Goal: Transaction & Acquisition: Purchase product/service

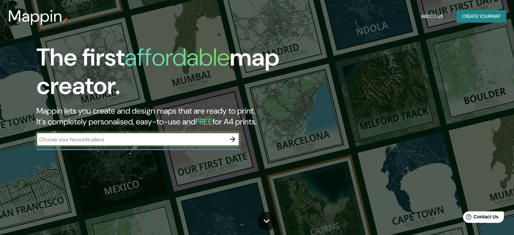
click at [160, 141] on input "text" at bounding box center [131, 140] width 189 height 8
type input "[GEOGRAPHIC_DATA]"
click at [232, 140] on icon "button" at bounding box center [233, 139] width 8 height 8
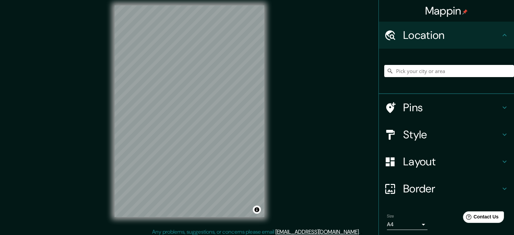
scroll to position [9, 0]
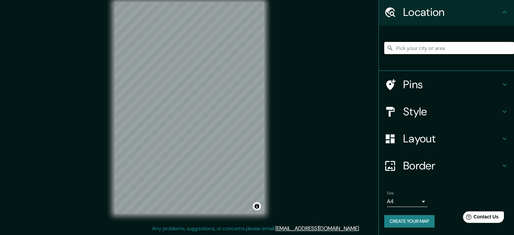
click at [418, 144] on h4 "Layout" at bounding box center [451, 139] width 97 height 14
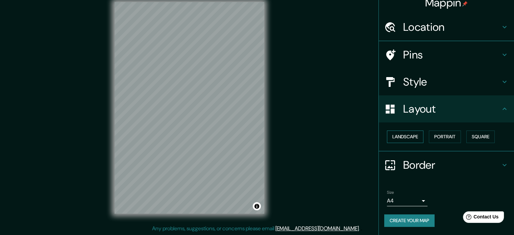
scroll to position [7, 0]
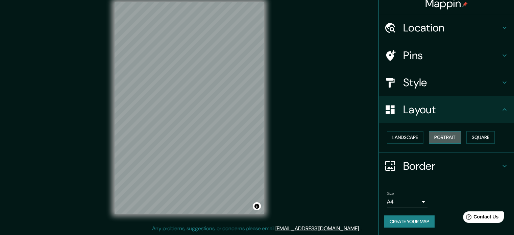
click at [439, 139] on button "Portrait" at bounding box center [445, 137] width 32 height 13
click at [409, 134] on button "Landscape" at bounding box center [405, 137] width 37 height 13
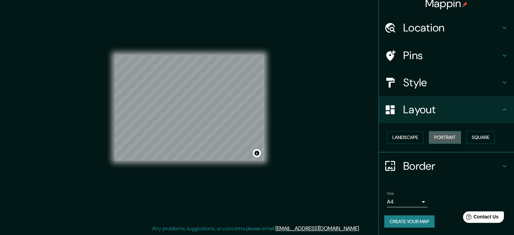
click at [431, 136] on button "Portrait" at bounding box center [445, 137] width 32 height 13
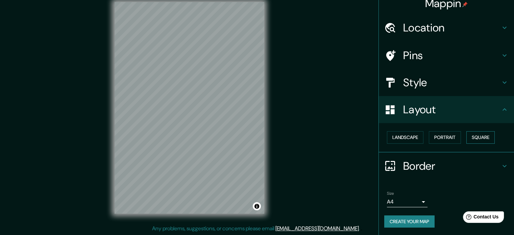
click at [473, 135] on button "Square" at bounding box center [481, 137] width 28 height 13
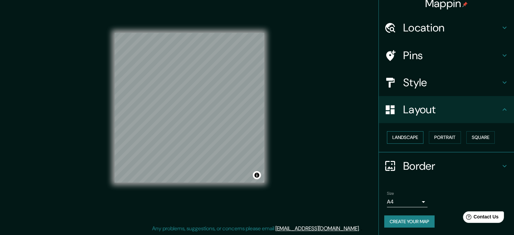
click at [403, 133] on button "Landscape" at bounding box center [405, 137] width 37 height 13
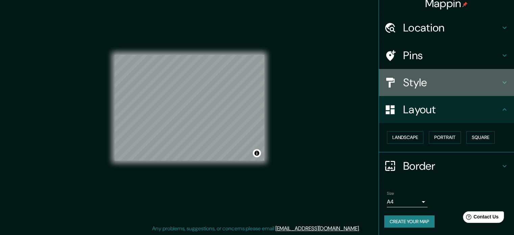
click at [486, 76] on h4 "Style" at bounding box center [451, 83] width 97 height 14
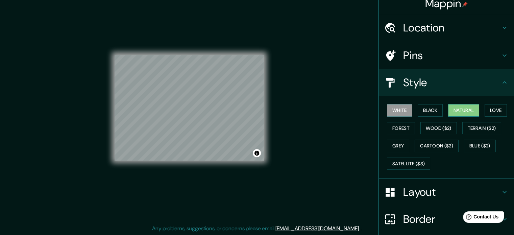
click at [455, 108] on button "Natural" at bounding box center [463, 110] width 31 height 13
click at [485, 110] on button "Love" at bounding box center [496, 110] width 22 height 13
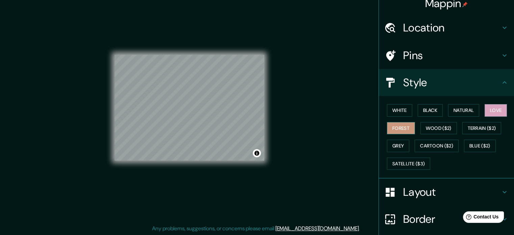
click at [401, 126] on button "Forest" at bounding box center [401, 128] width 28 height 13
click at [399, 146] on button "Grey" at bounding box center [398, 146] width 22 height 13
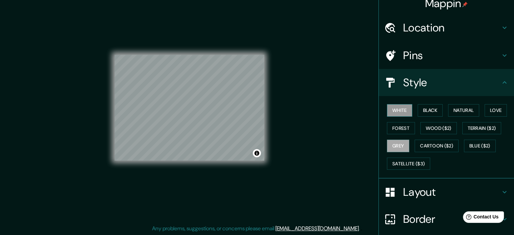
click at [404, 112] on button "White" at bounding box center [399, 110] width 25 height 13
click at [418, 108] on button "Black" at bounding box center [430, 110] width 25 height 13
click at [405, 108] on button "White" at bounding box center [399, 110] width 25 height 13
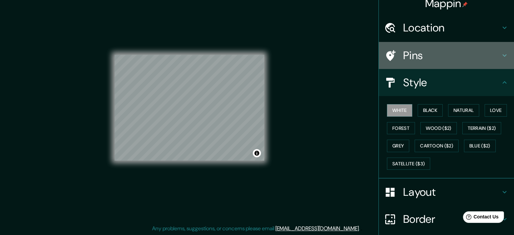
click at [433, 52] on h4 "Pins" at bounding box center [451, 56] width 97 height 14
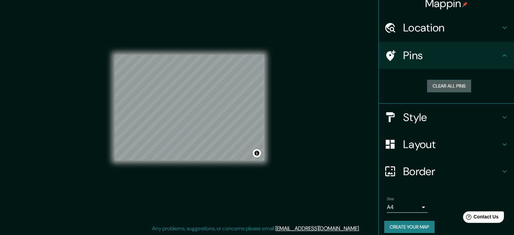
click at [442, 84] on button "Clear all pins" at bounding box center [449, 86] width 44 height 13
click at [461, 33] on h4 "Location" at bounding box center [451, 28] width 97 height 14
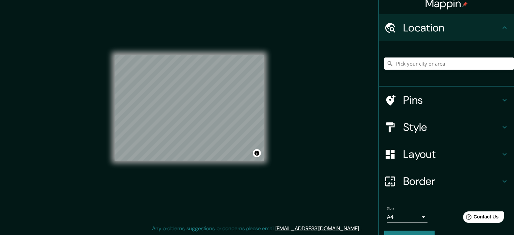
click at [461, 33] on h4 "Location" at bounding box center [451, 28] width 97 height 14
click at [442, 178] on h4 "Border" at bounding box center [451, 181] width 97 height 14
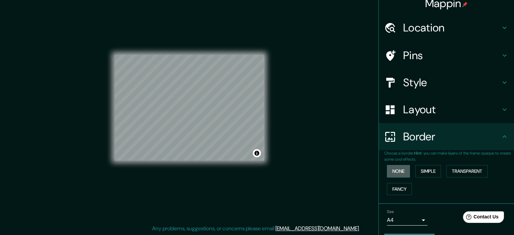
click at [396, 167] on button "None" at bounding box center [398, 171] width 23 height 13
click at [417, 170] on button "Simple" at bounding box center [429, 171] width 26 height 13
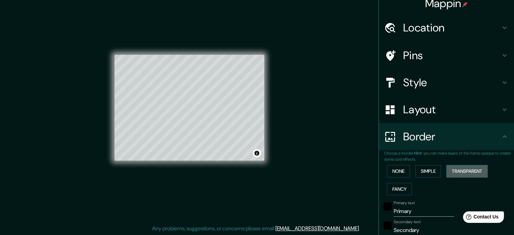
click at [447, 170] on button "Transparent" at bounding box center [467, 171] width 41 height 13
click at [387, 185] on button "Fancy" at bounding box center [399, 189] width 25 height 13
click at [396, 173] on button "None" at bounding box center [398, 171] width 23 height 13
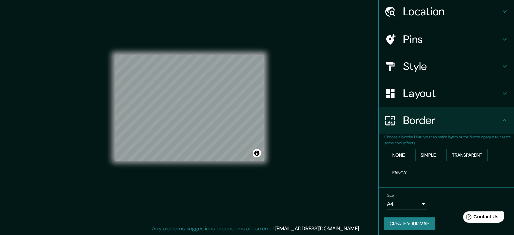
scroll to position [26, 0]
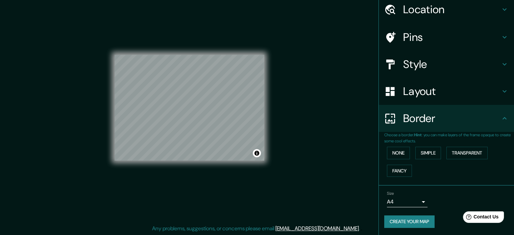
click at [414, 219] on button "Create your map" at bounding box center [409, 221] width 50 height 13
click at [407, 218] on button "Create your map" at bounding box center [409, 221] width 50 height 13
click at [385, 218] on button "Create your map" at bounding box center [409, 221] width 50 height 13
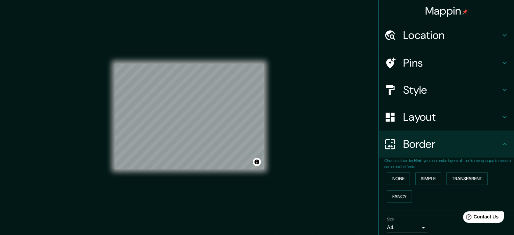
scroll to position [9, 0]
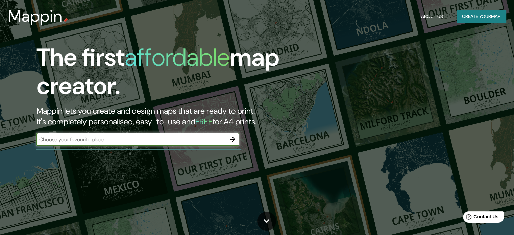
click at [216, 139] on input "text" at bounding box center [131, 140] width 189 height 8
type input "[GEOGRAPHIC_DATA]"
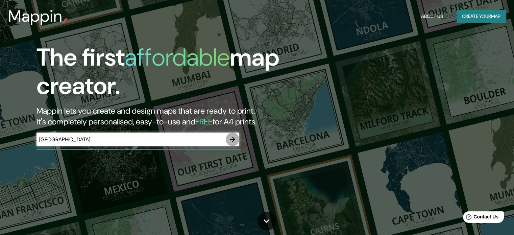
click at [234, 140] on icon "button" at bounding box center [233, 139] width 8 height 8
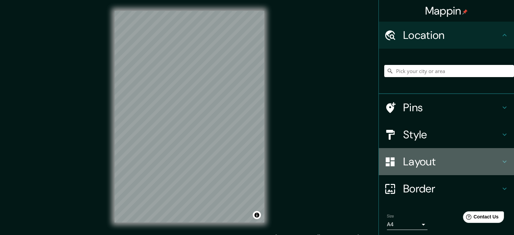
click at [424, 160] on h4 "Layout" at bounding box center [451, 162] width 97 height 14
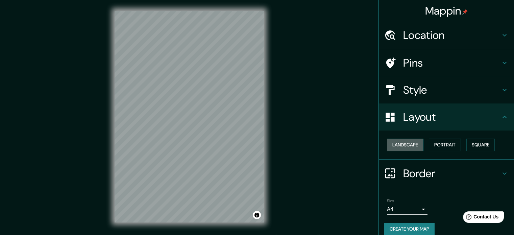
click at [403, 144] on button "Landscape" at bounding box center [405, 145] width 37 height 13
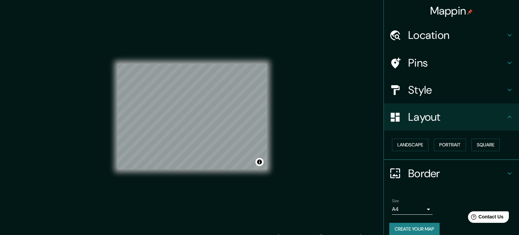
click at [416, 209] on body "Mappin Location Pins Style Layout Landscape Portrait Square Border Choose a bor…" at bounding box center [259, 117] width 519 height 235
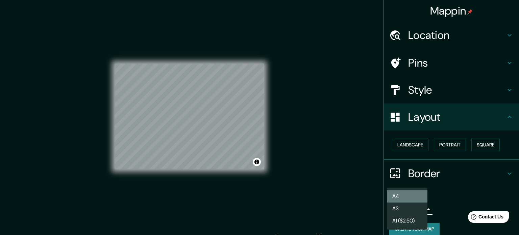
click at [417, 192] on li "A4" at bounding box center [407, 196] width 41 height 12
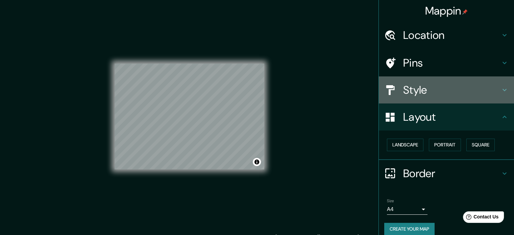
click at [417, 96] on h4 "Style" at bounding box center [451, 90] width 97 height 14
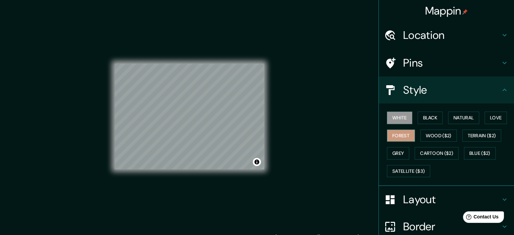
click at [399, 133] on button "Forest" at bounding box center [401, 136] width 28 height 13
click at [452, 116] on button "Natural" at bounding box center [463, 118] width 31 height 13
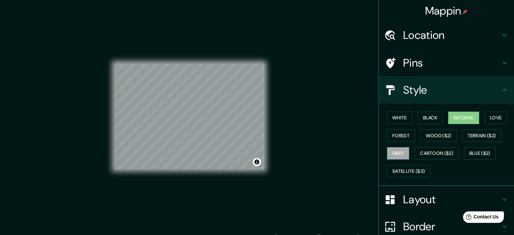
click at [405, 154] on button "Grey" at bounding box center [398, 153] width 22 height 13
click at [402, 120] on button "White" at bounding box center [399, 118] width 25 height 13
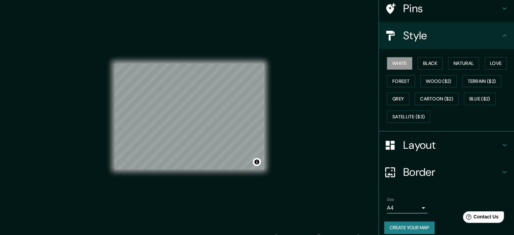
scroll to position [60, 0]
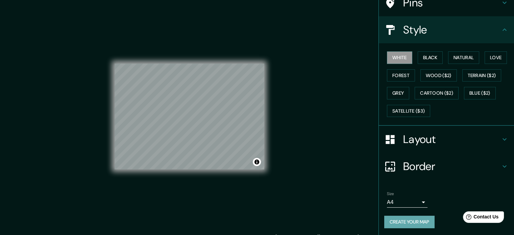
click at [406, 220] on button "Create your map" at bounding box center [409, 222] width 50 height 13
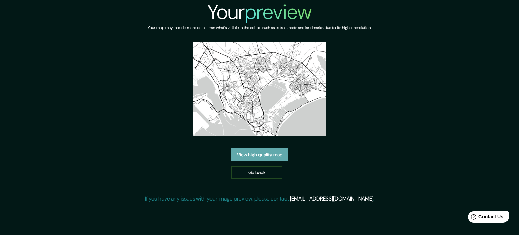
click at [278, 154] on link "View high quality map" at bounding box center [260, 154] width 56 height 13
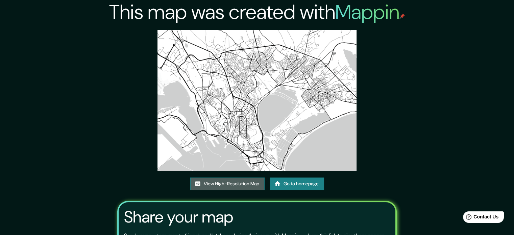
click at [255, 184] on link "View High-Resolution Map" at bounding box center [227, 184] width 74 height 13
